Goal: Task Accomplishment & Management: Complete application form

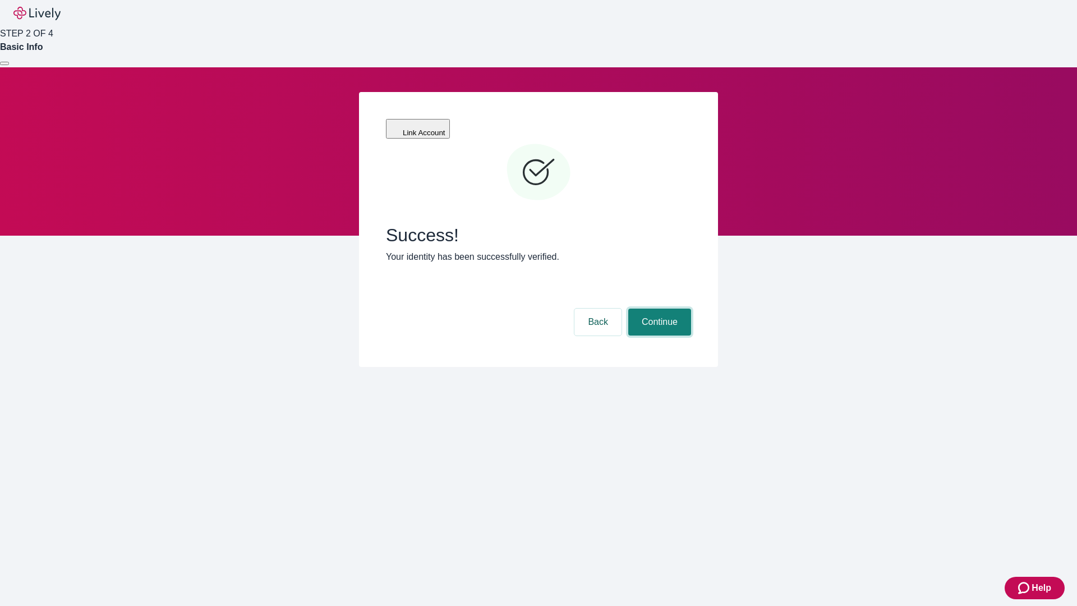
click at [658, 309] on button "Continue" at bounding box center [659, 322] width 63 height 27
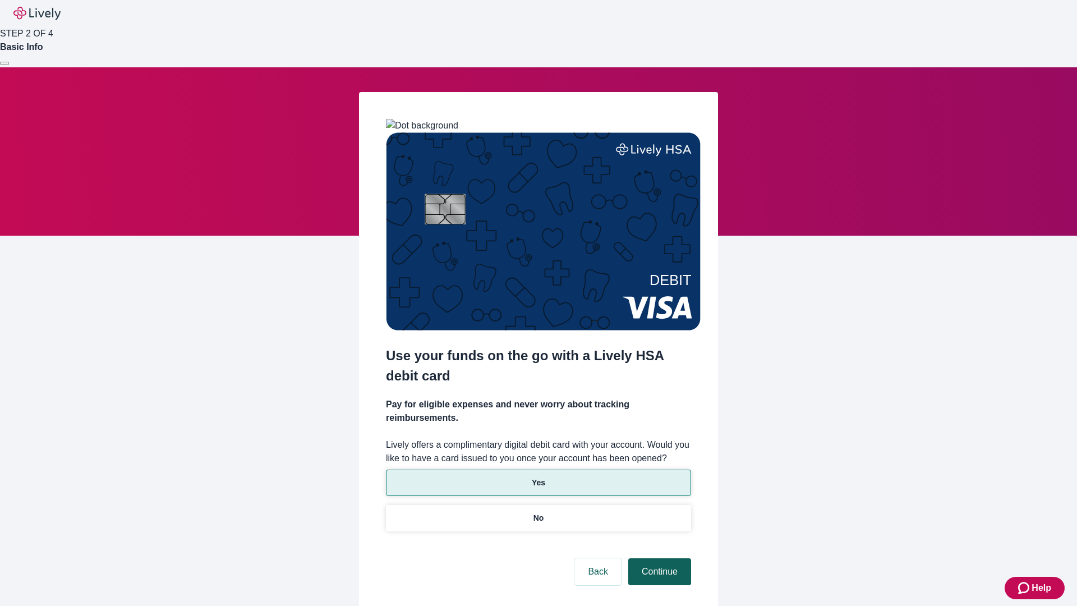
click at [538, 512] on p "No" at bounding box center [539, 518] width 11 height 12
click at [658, 558] on button "Continue" at bounding box center [659, 571] width 63 height 27
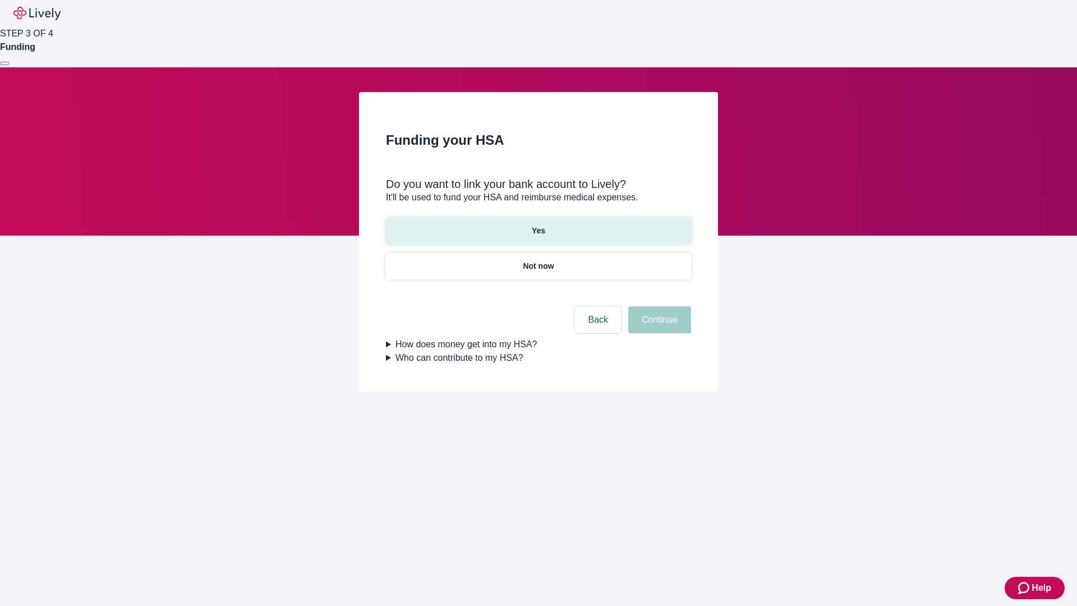
click at [538, 225] on p "Yes" at bounding box center [538, 231] width 13 height 12
click at [658, 306] on button "Continue" at bounding box center [659, 319] width 63 height 27
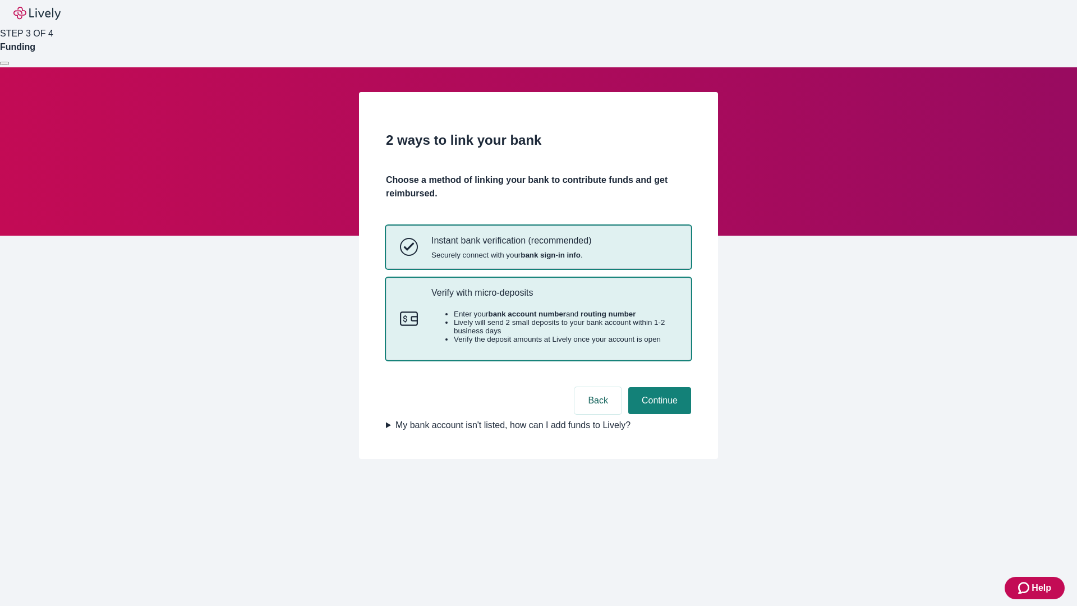
click at [554, 298] on p "Verify with micro-deposits" at bounding box center [554, 292] width 246 height 11
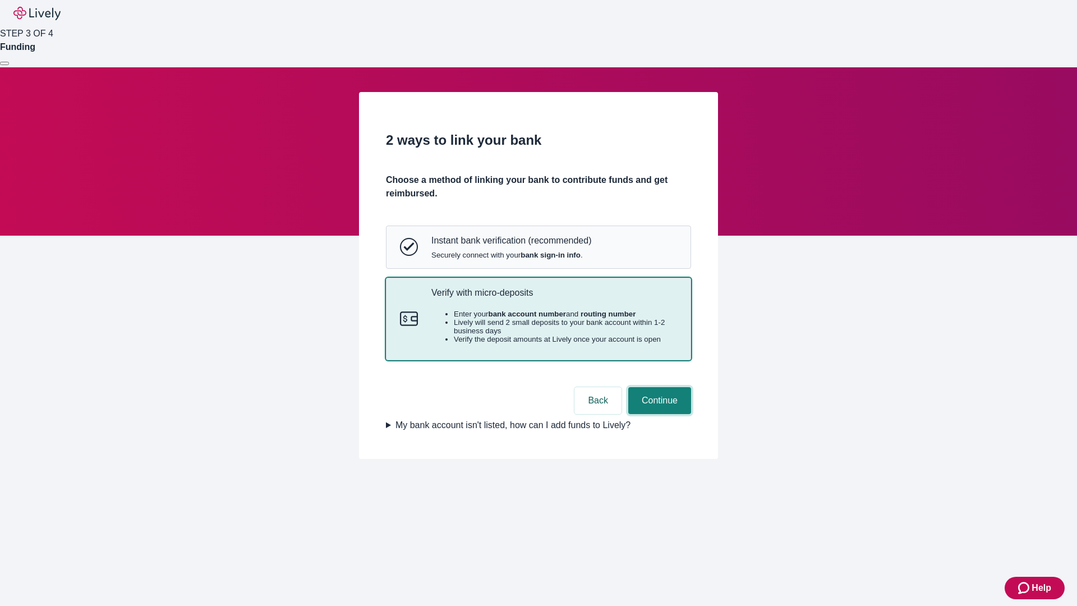
click at [658, 414] on button "Continue" at bounding box center [659, 400] width 63 height 27
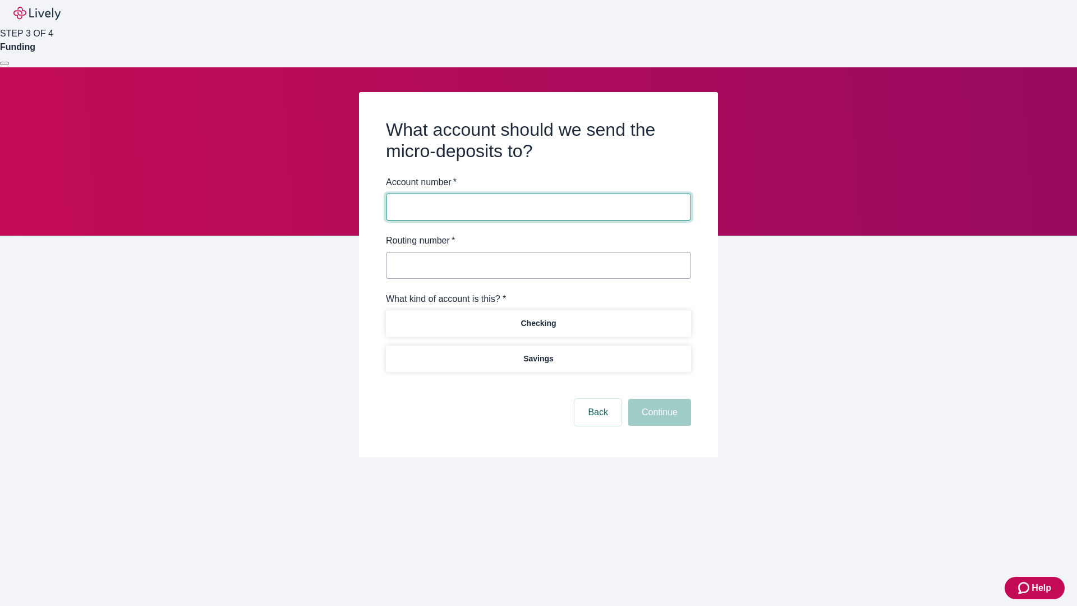
type input "122000661"
